Goal: Task Accomplishment & Management: Manage account settings

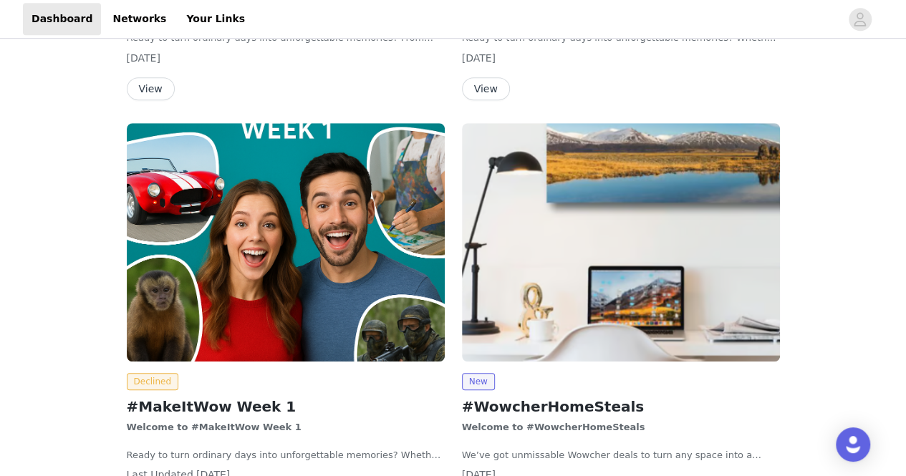
scroll to position [277, 0]
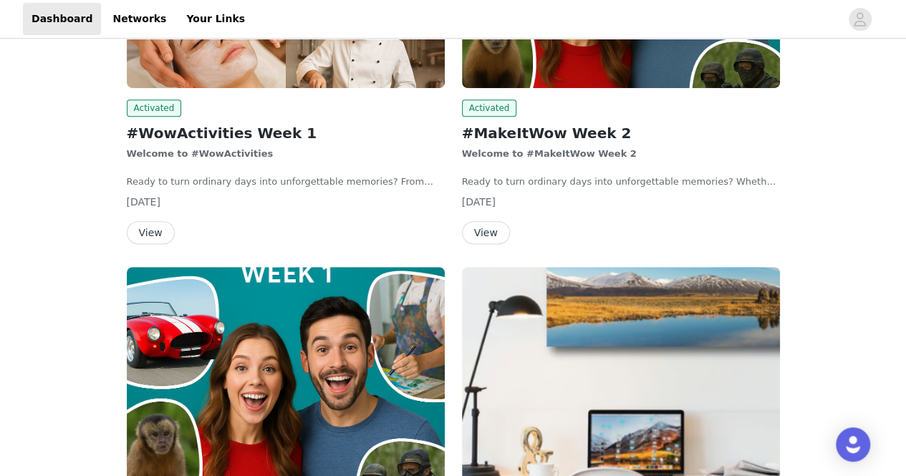
click at [149, 229] on button "View" at bounding box center [151, 232] width 48 height 23
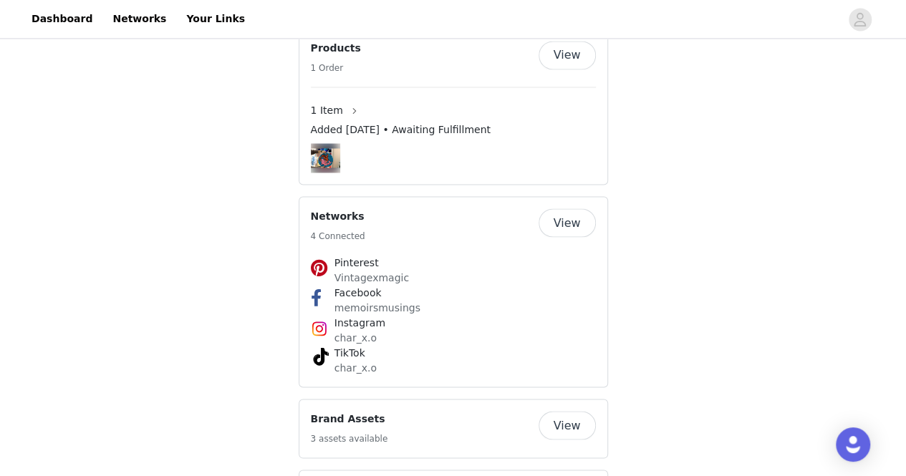
scroll to position [961, 0]
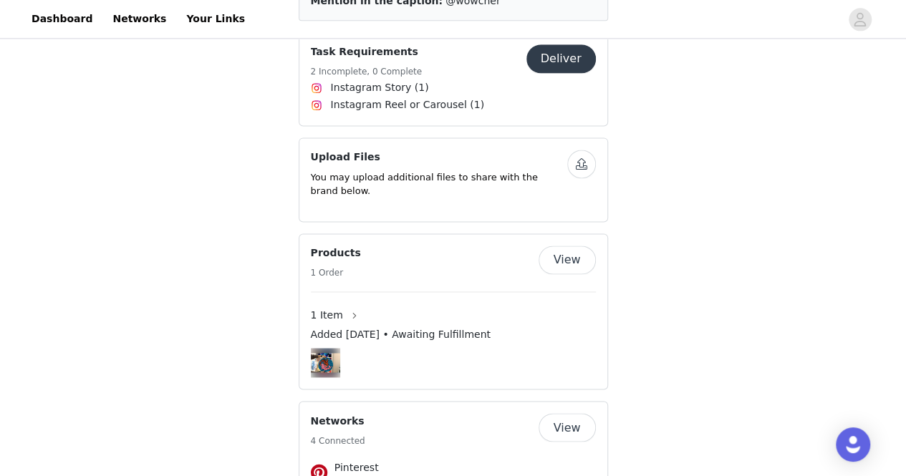
click at [565, 246] on button "View" at bounding box center [567, 260] width 57 height 29
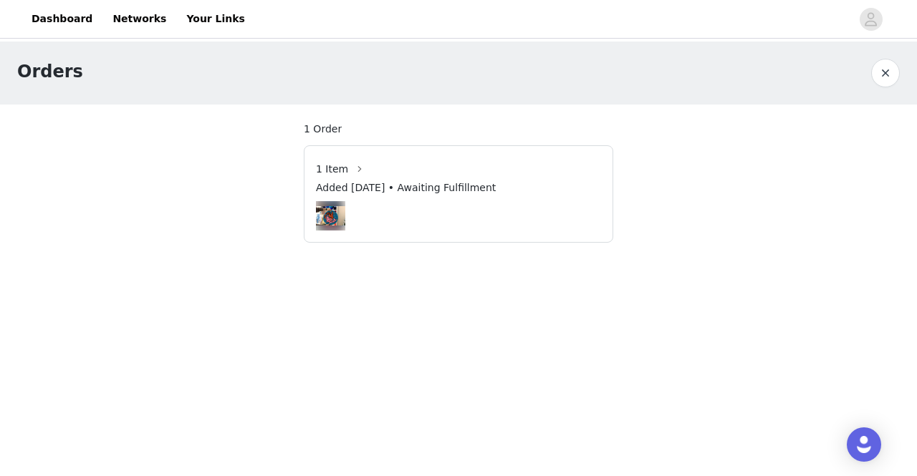
click at [343, 188] on span "Added [DATE] • Awaiting Fulfillment" at bounding box center [406, 187] width 180 height 15
click at [334, 216] on img at bounding box center [330, 215] width 29 height 19
click at [348, 172] on button "button" at bounding box center [359, 169] width 23 height 23
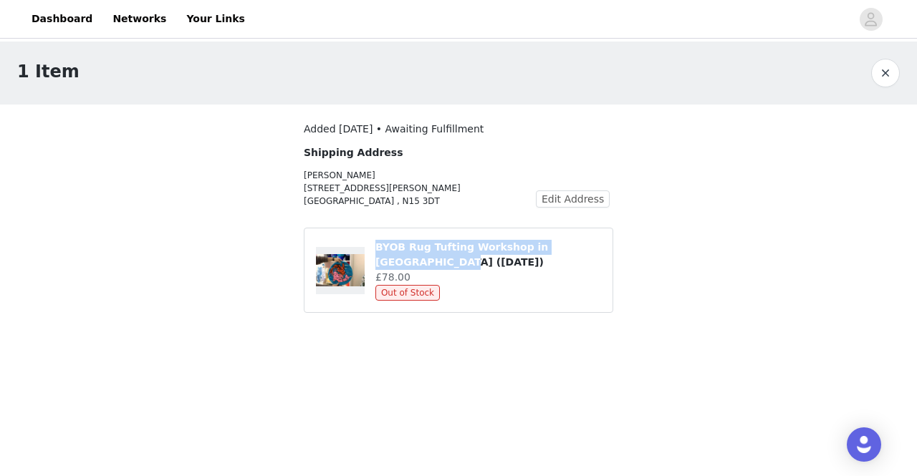
drag, startPoint x: 375, startPoint y: 246, endPoint x: 594, endPoint y: 246, distance: 219.1
click at [594, 246] on h4 "BYOB Rug Tufting Workshop in [GEOGRAPHIC_DATA] ([DATE])" at bounding box center [488, 255] width 226 height 30
copy h4 "BYOB Rug Tufting Workshop in [GEOGRAPHIC_DATA] ([DATE])"
